Goal: Task Accomplishment & Management: Complete application form

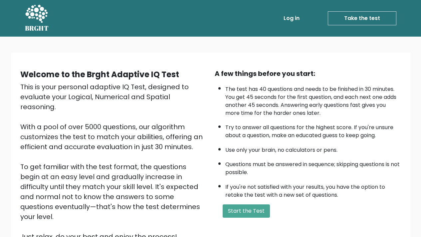
click at [352, 19] on link "Take the test" at bounding box center [362, 18] width 69 height 14
click at [260, 210] on button "Start the Test" at bounding box center [246, 210] width 47 height 13
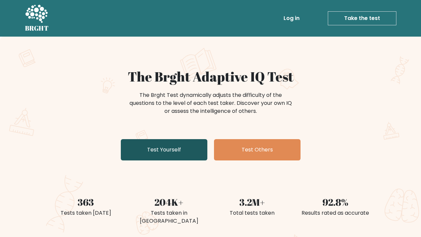
click at [187, 146] on link "Test Yourself" at bounding box center [164, 149] width 87 height 21
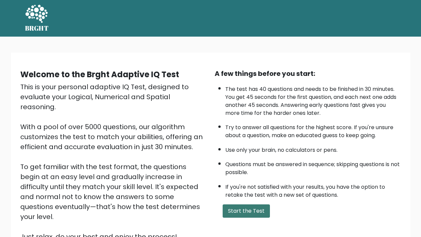
click at [243, 213] on button "Start the Test" at bounding box center [246, 210] width 47 height 13
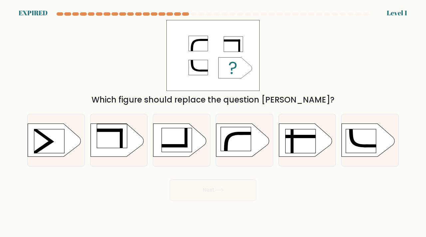
click at [244, 195] on div "Next" at bounding box center [213, 187] width 380 height 26
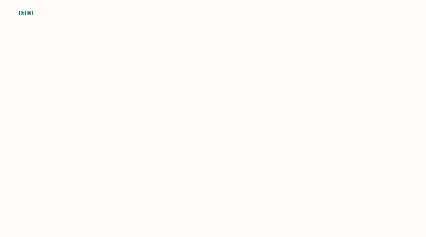
click at [244, 195] on body "0:00" at bounding box center [213, 118] width 426 height 237
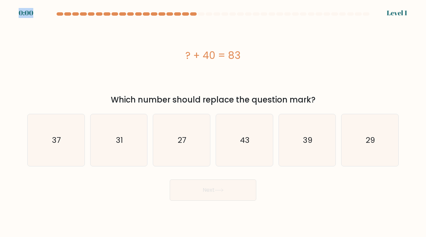
click at [244, 195] on button "Next" at bounding box center [213, 189] width 87 height 21
click at [244, 195] on div "Next" at bounding box center [213, 187] width 380 height 26
